Goal: Task Accomplishment & Management: Use online tool/utility

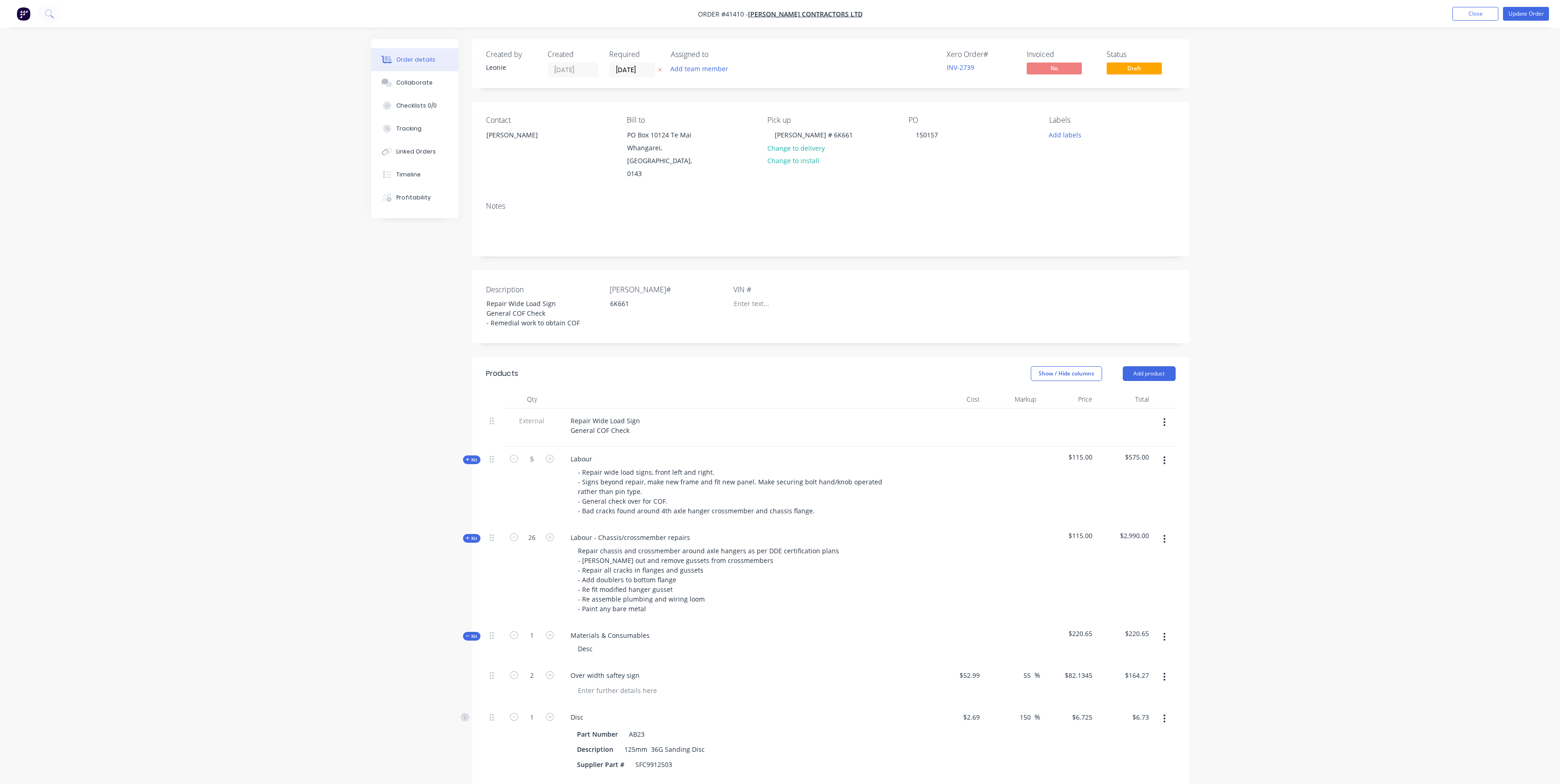
scroll to position [97, 0]
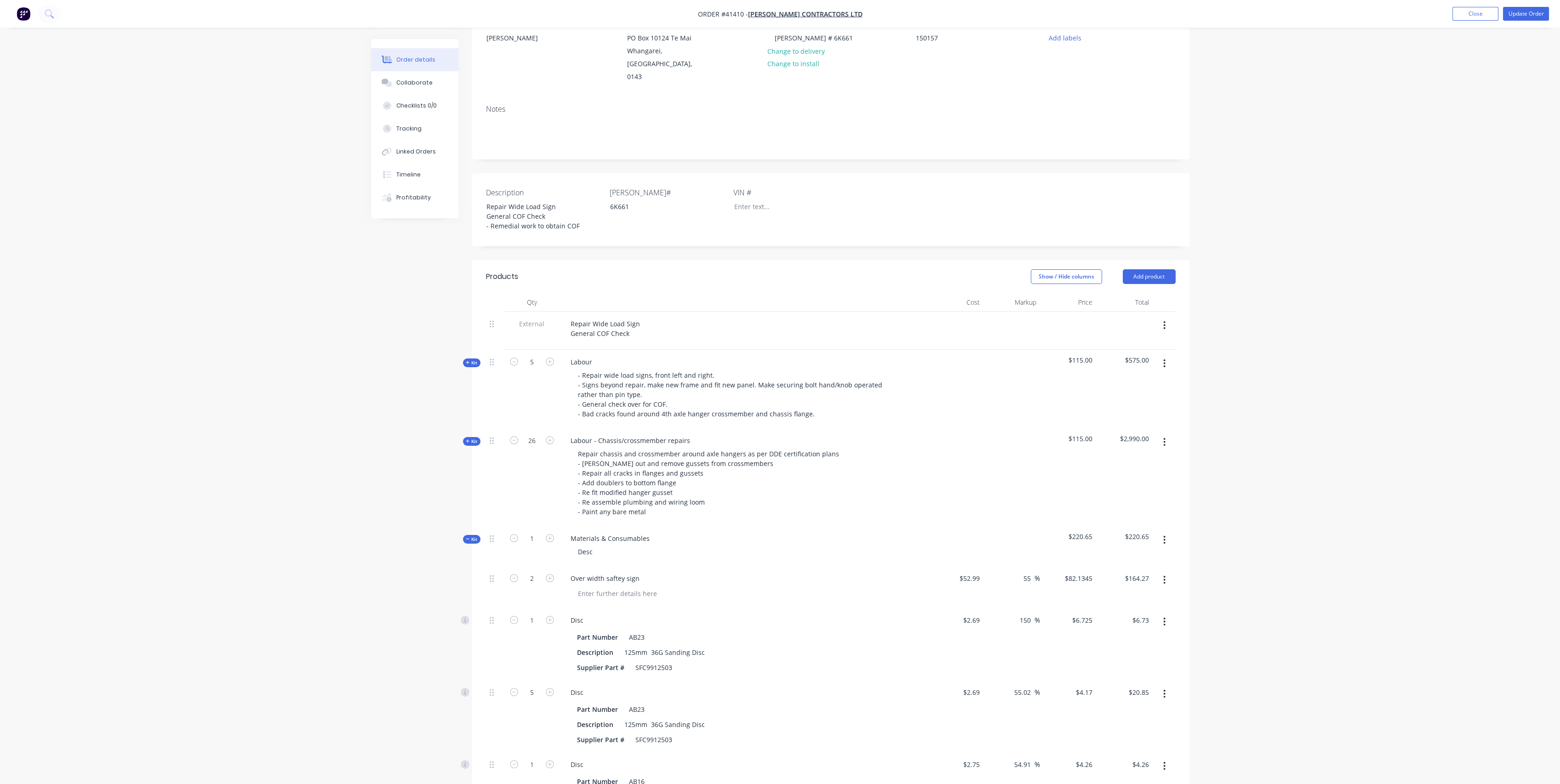
click at [405, 294] on div "Created by [PERSON_NAME] Created [DATE] Required [DATE] Assigned to Add team me…" at bounding box center [780, 618] width 818 height 1353
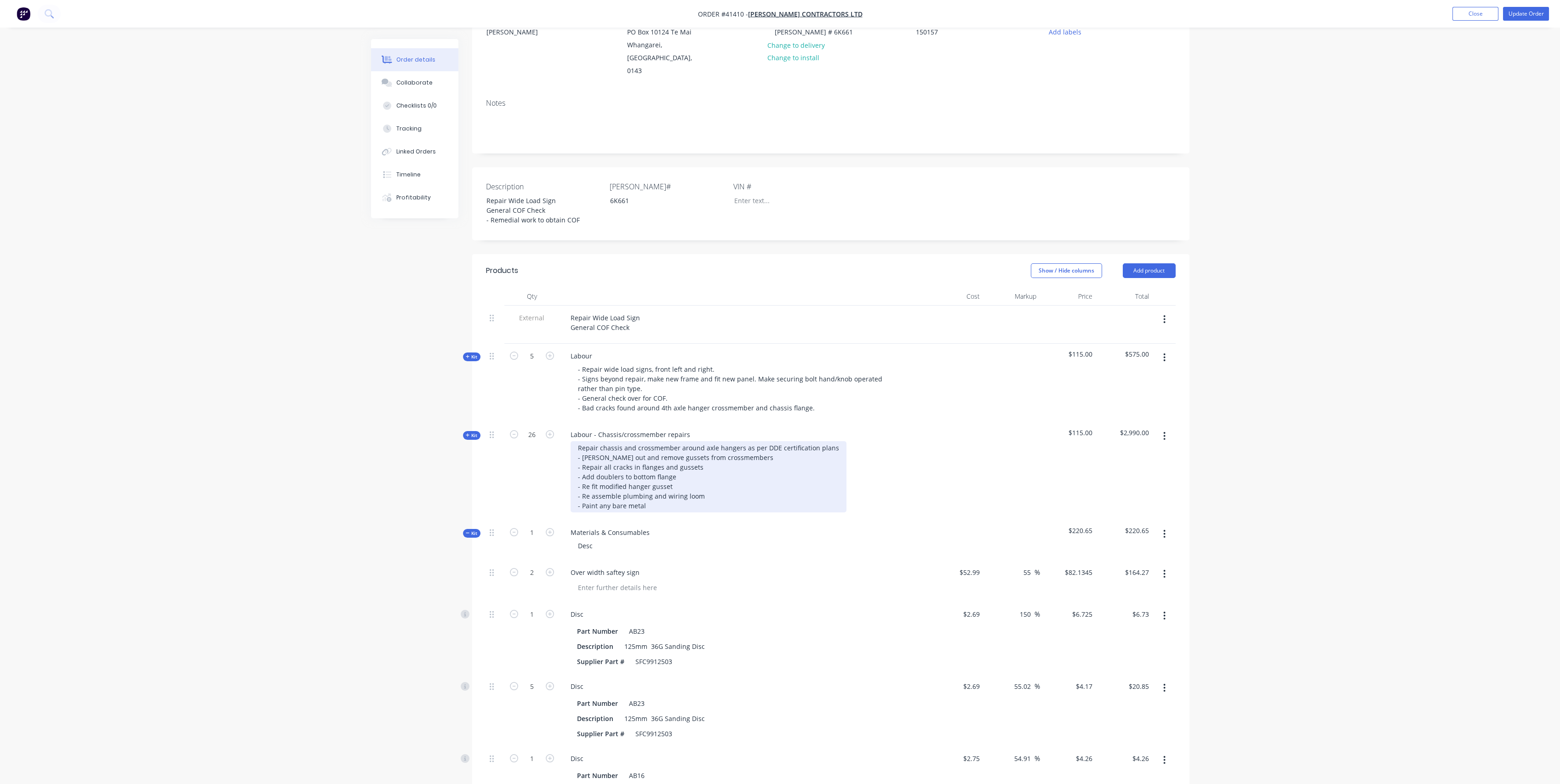
scroll to position [204, 0]
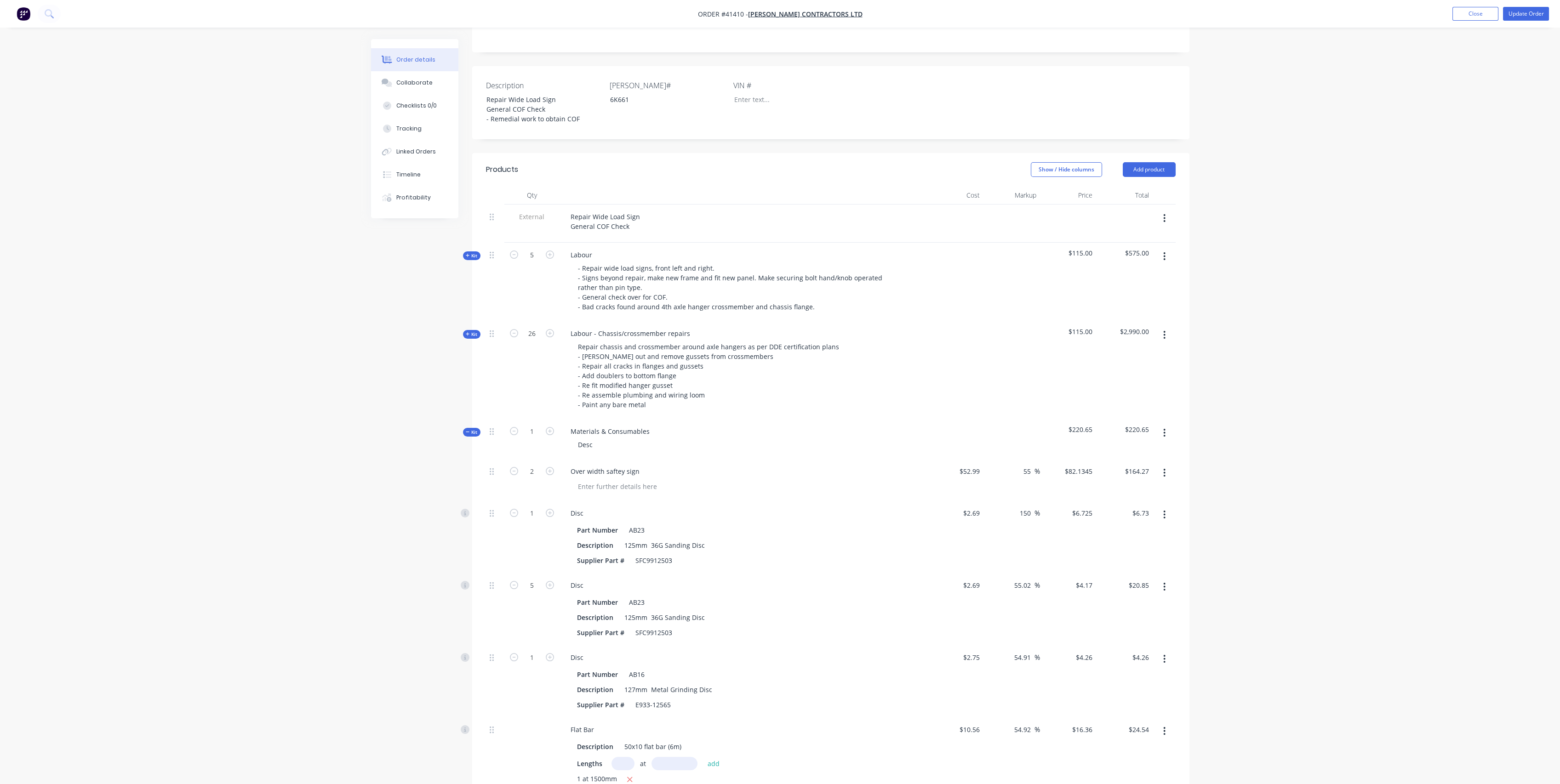
click at [467, 430] on icon at bounding box center [467, 432] width 4 height 5
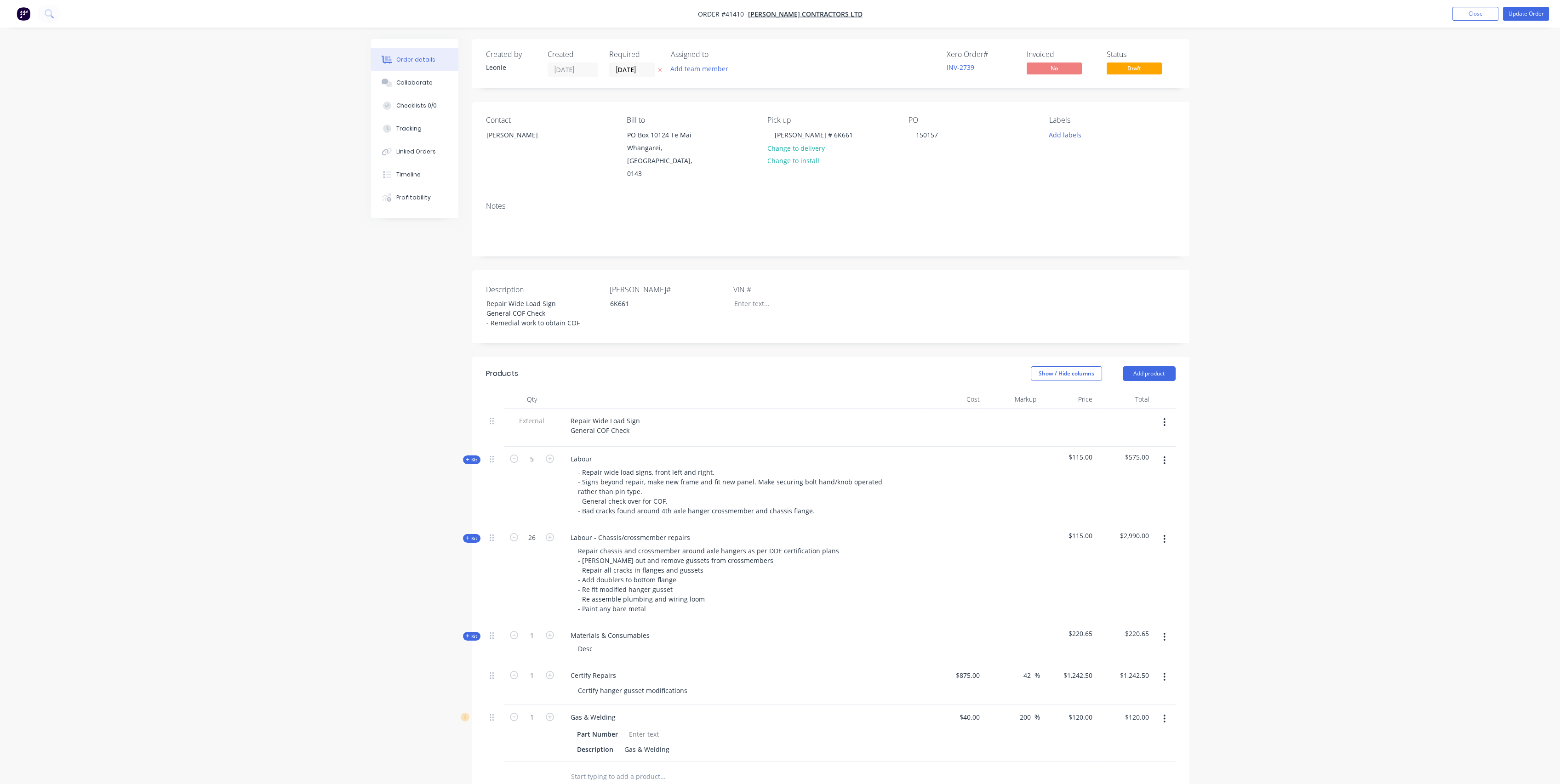
scroll to position [102, 0]
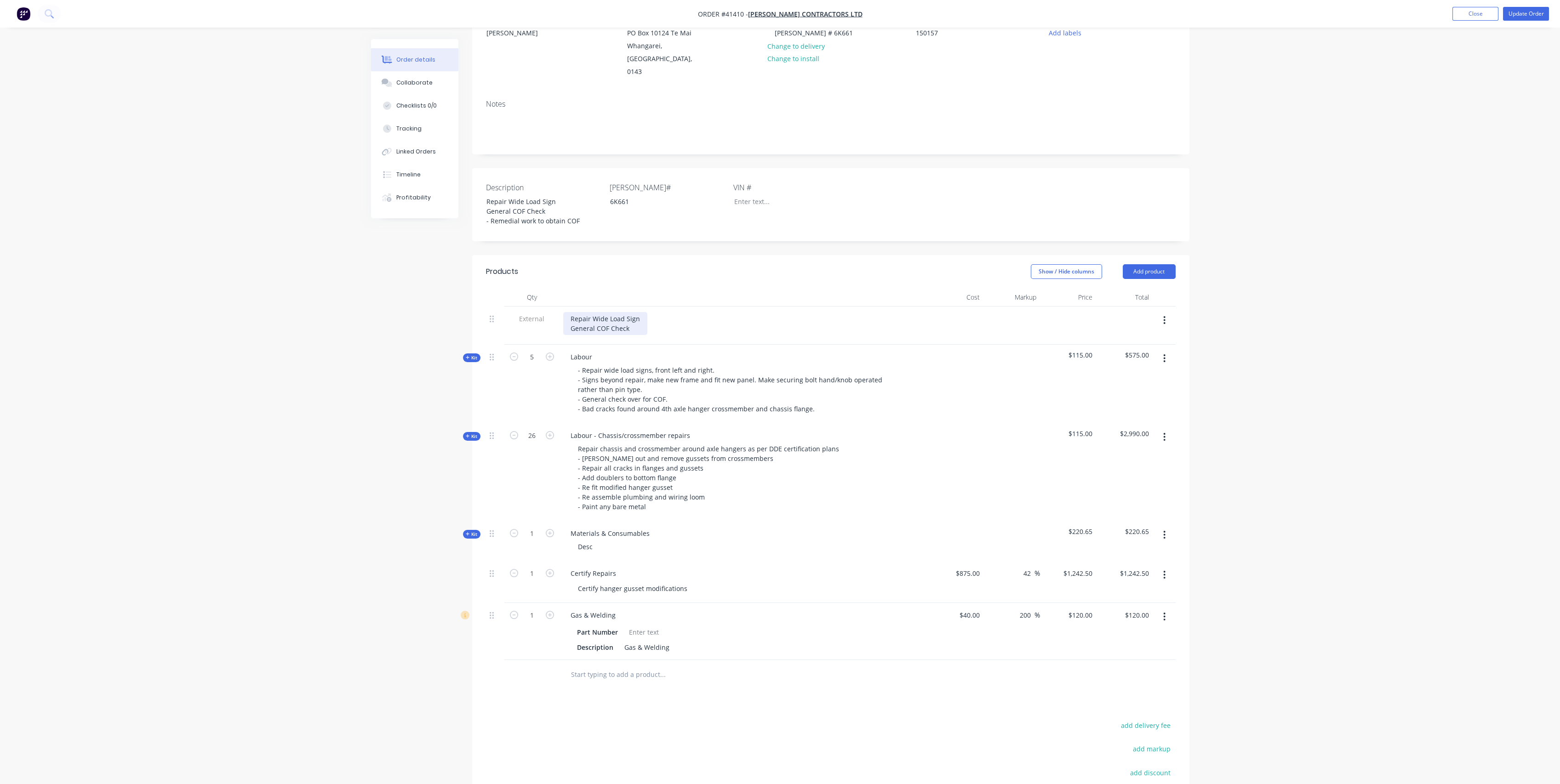
click at [637, 317] on div "Repair Wide Load Sign General COF Check" at bounding box center [605, 324] width 84 height 23
drag, startPoint x: 575, startPoint y: 207, endPoint x: 582, endPoint y: 203, distance: 8.1
click at [577, 205] on div "Repair Wide Load Sign General COF Check - Remedial work to obtain COF" at bounding box center [537, 211] width 115 height 33
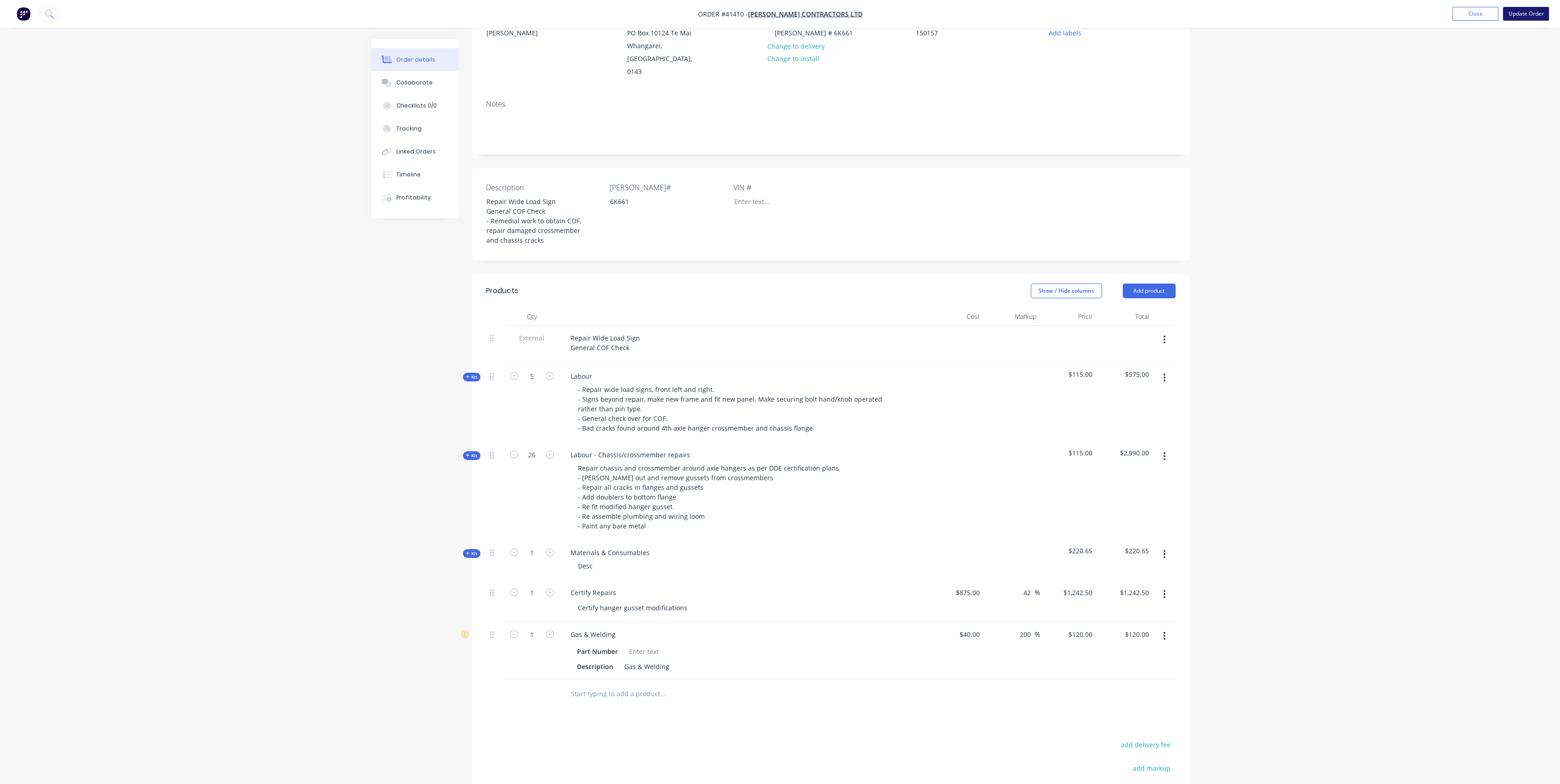
click at [1540, 11] on button "Update Order" at bounding box center [1526, 14] width 46 height 14
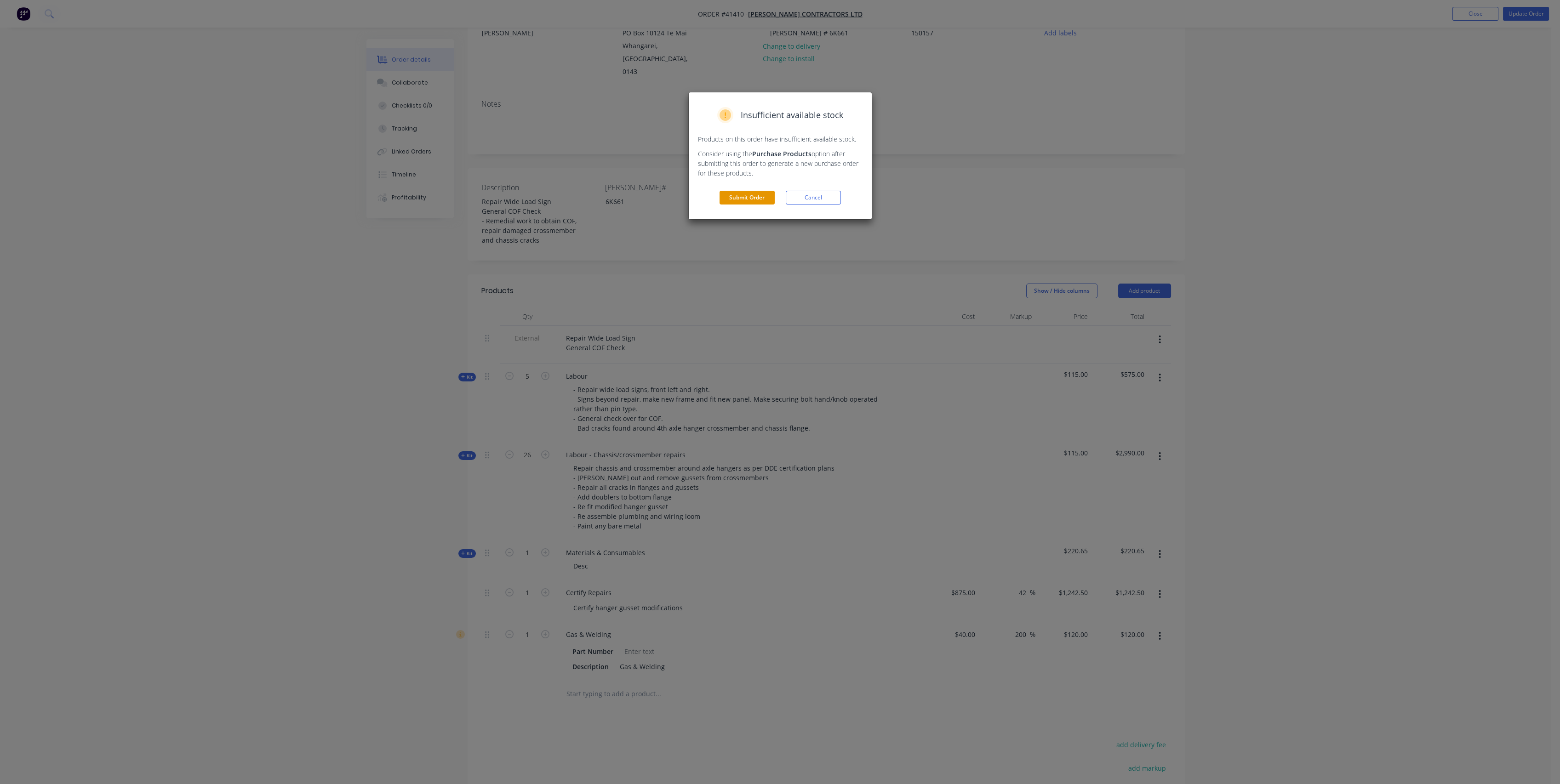
click at [743, 203] on button "Submit Order" at bounding box center [747, 197] width 55 height 14
click at [752, 215] on button "Submit" at bounding box center [747, 216] width 55 height 14
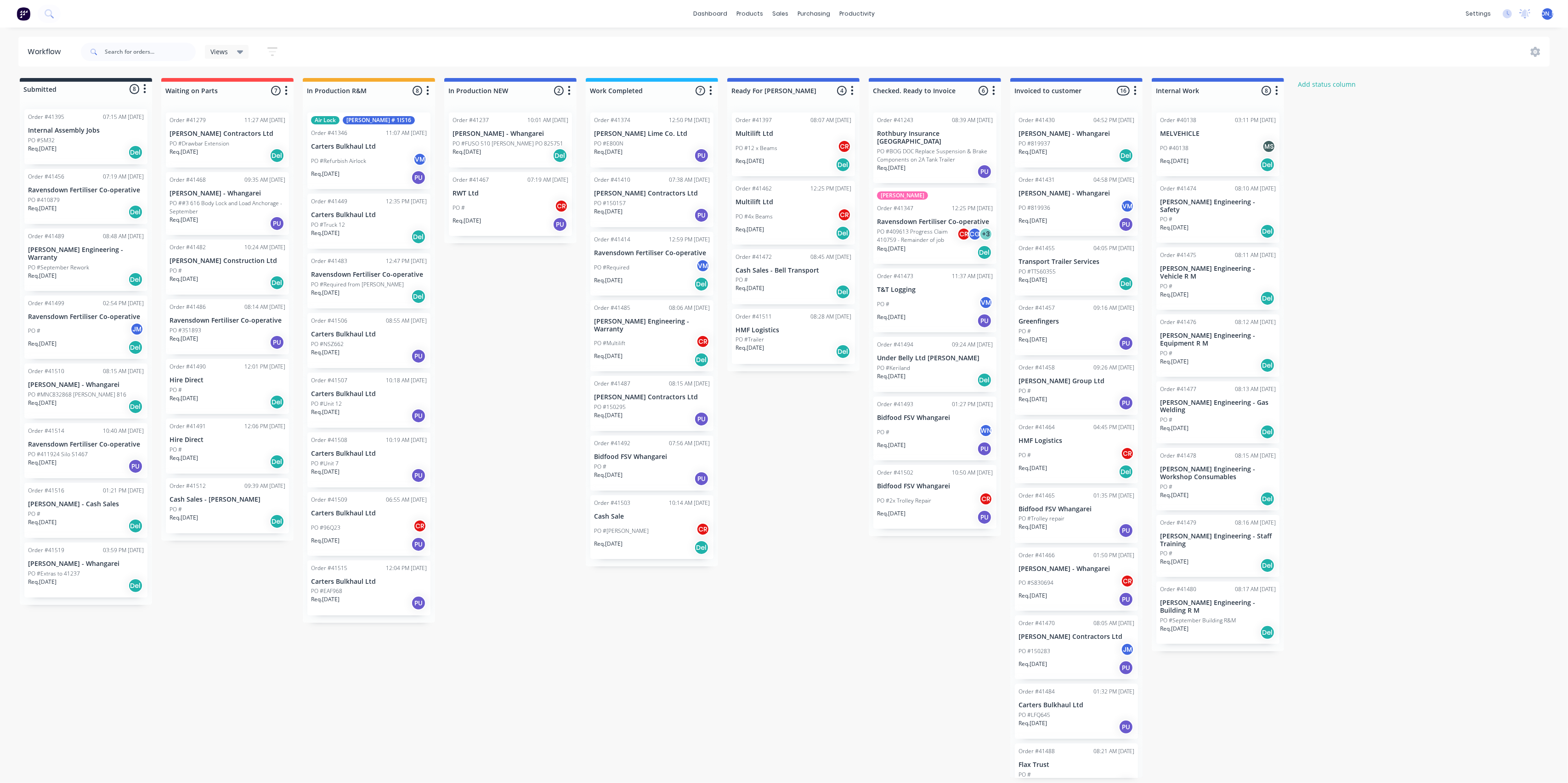
click at [622, 156] on div "Req. [DATE] PU" at bounding box center [651, 156] width 116 height 16
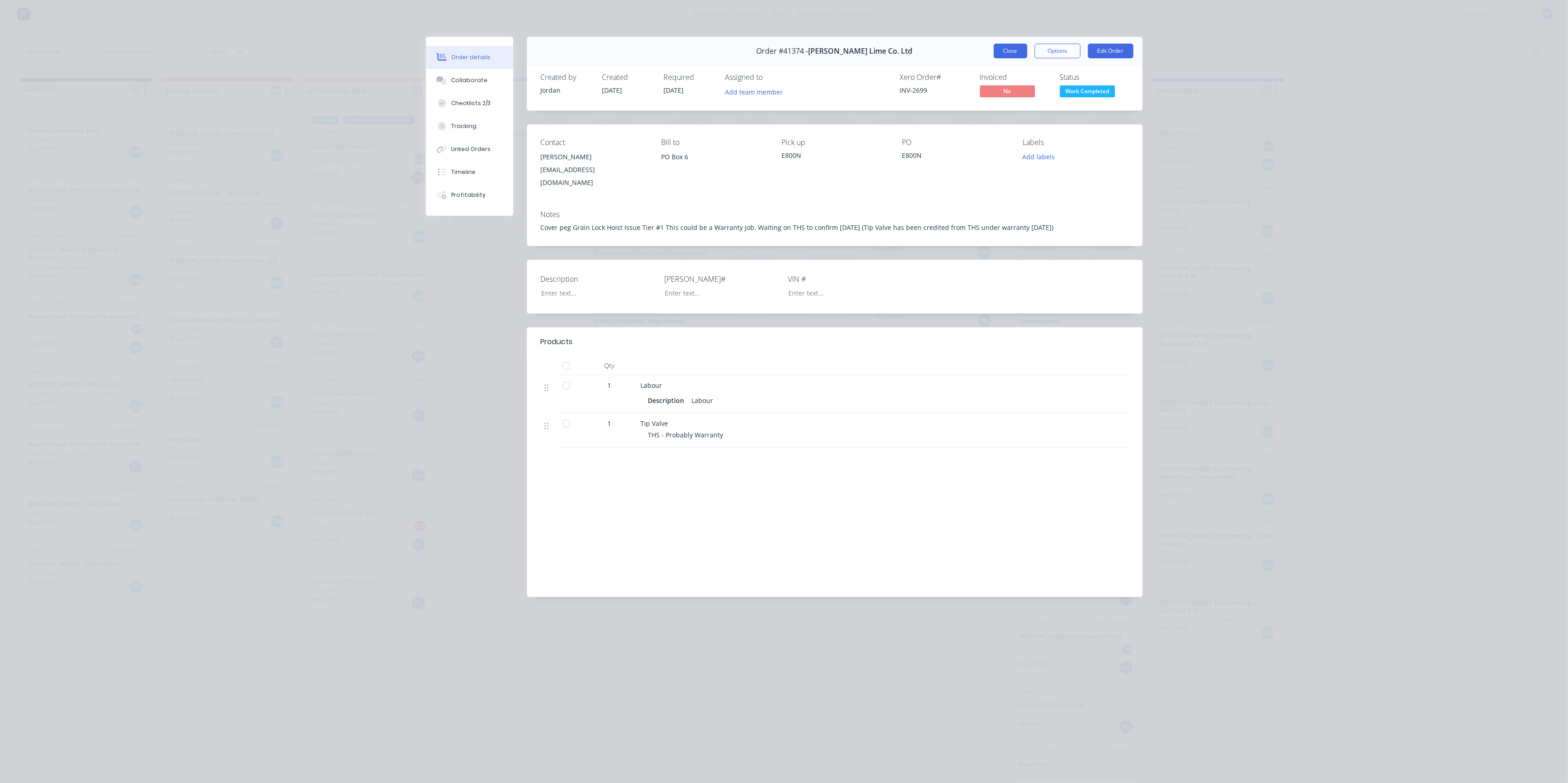
click at [1011, 52] on button "Close" at bounding box center [1010, 51] width 33 height 14
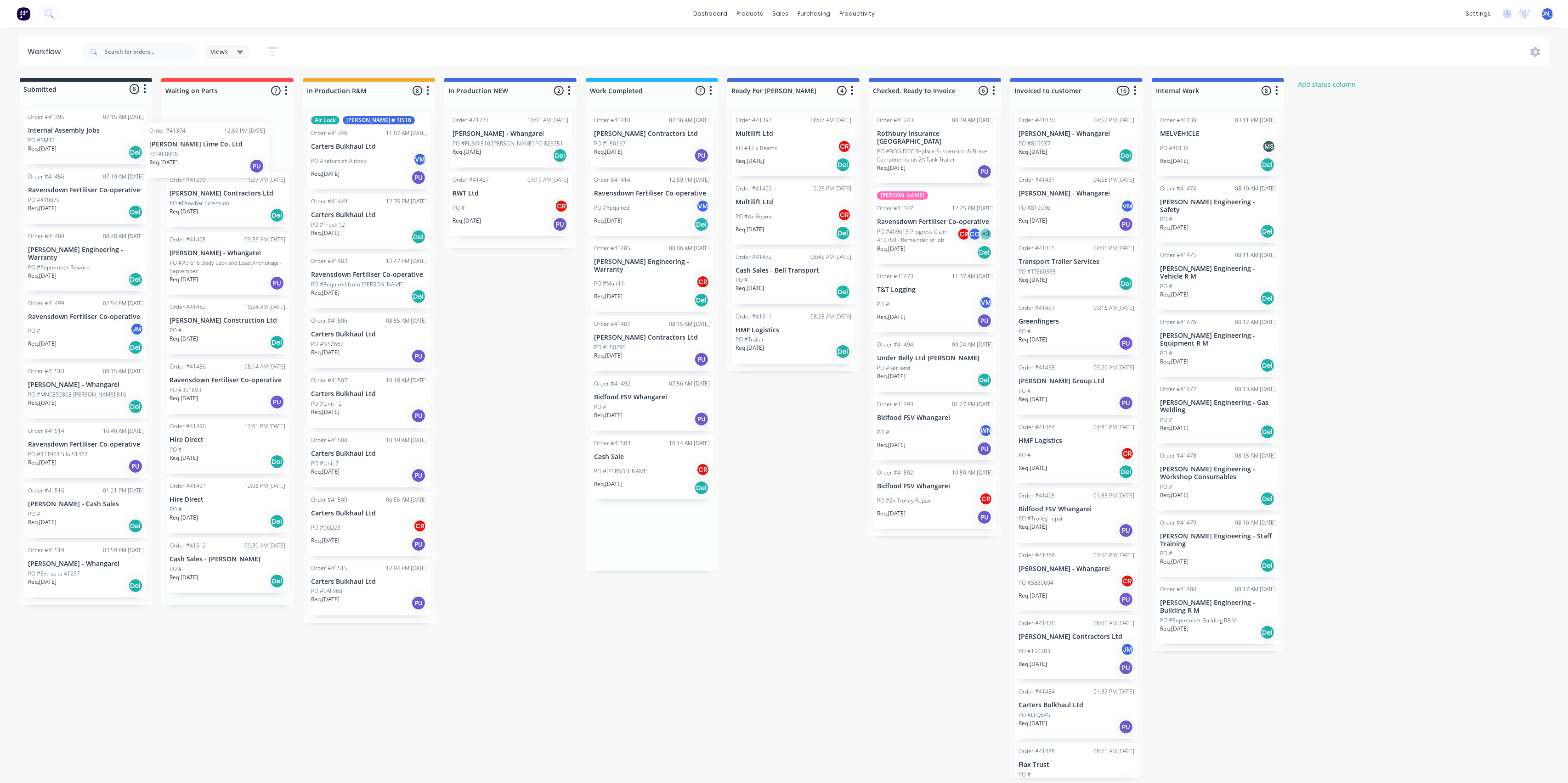
drag, startPoint x: 642, startPoint y: 145, endPoint x: 199, endPoint y: 154, distance: 443.1
click at [195, 156] on div "Submitted 8 Status colour #273444 hex #273444 Save Cancel Summaries Total order…" at bounding box center [759, 427] width 1532 height 700
click at [508, 408] on div "Submitted 8 Status colour #273444 hex #273444 Save Cancel Summaries Total order…" at bounding box center [759, 427] width 1532 height 700
click at [749, 510] on div "Submitted 8 Status colour #273444 hex #273444 Save Cancel Summaries Total order…" at bounding box center [759, 427] width 1532 height 700
